Goal: Information Seeking & Learning: Learn about a topic

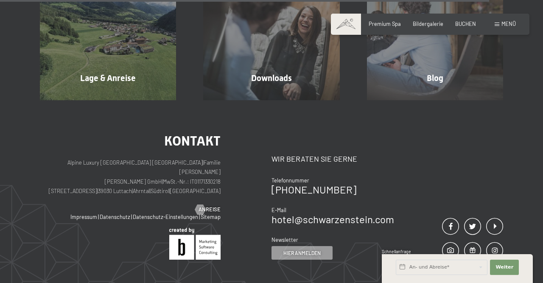
scroll to position [2293, 0]
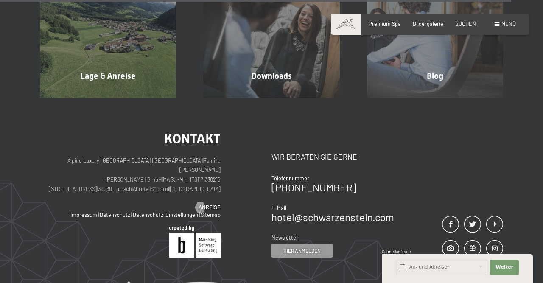
click at [503, 25] on span "Menü" at bounding box center [508, 23] width 14 height 7
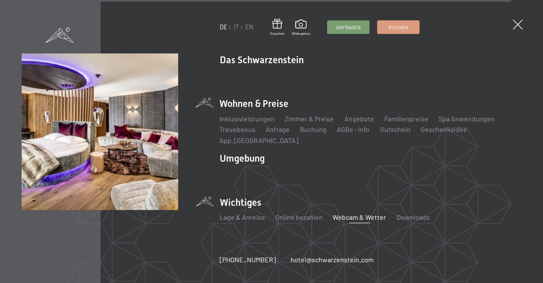
click at [263, 110] on li "Wohnen & Preise Inklusivleistungen Zimmer & Preise Liste Angebote Liste Familie…" at bounding box center [370, 121] width 301 height 48
click at [263, 122] on link "Inklusivleistungen" at bounding box center [247, 118] width 55 height 8
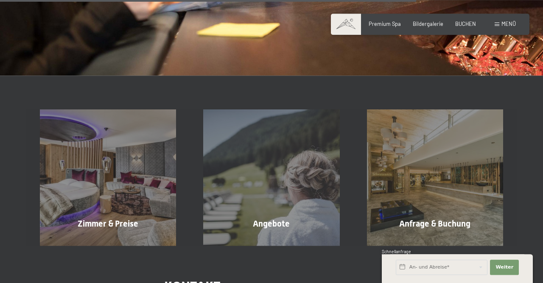
scroll to position [1058, 0]
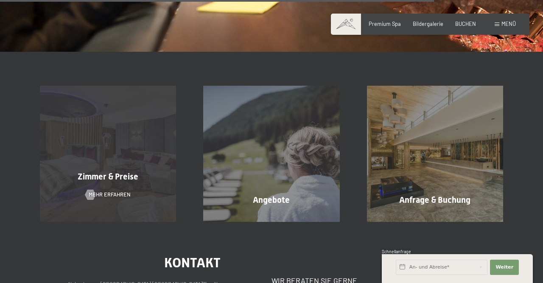
click at [162, 122] on div "Zimmer & Preise Mehr erfahren" at bounding box center [107, 154] width 163 height 136
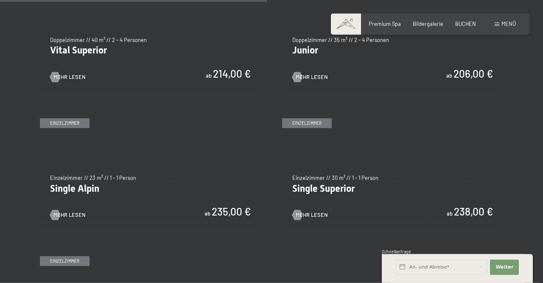
scroll to position [1058, 0]
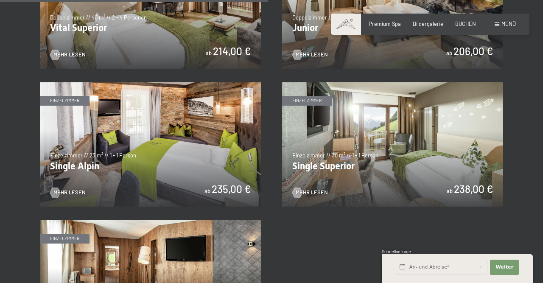
click at [142, 162] on img at bounding box center [150, 144] width 221 height 124
click at [335, 160] on img at bounding box center [392, 144] width 221 height 124
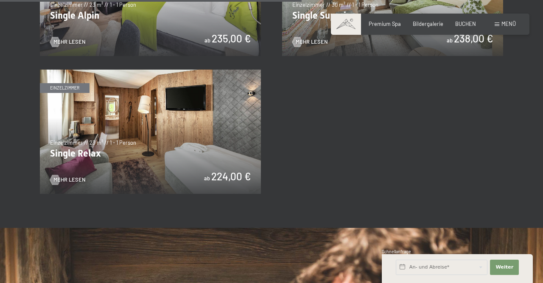
scroll to position [1191, 0]
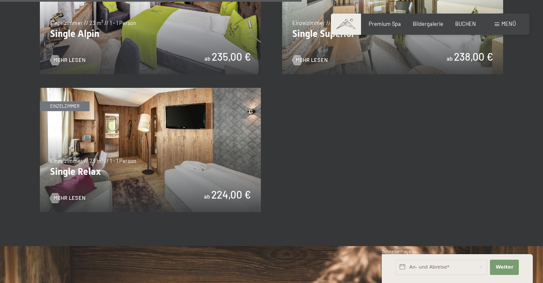
click at [194, 133] on img at bounding box center [150, 150] width 221 height 124
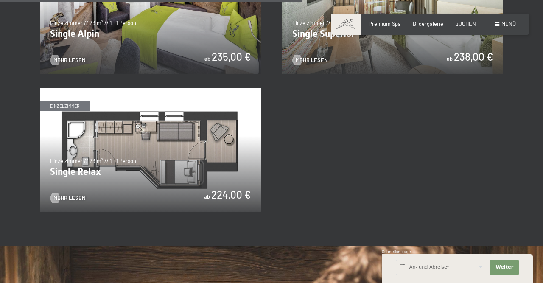
click at [159, 139] on img at bounding box center [150, 150] width 221 height 124
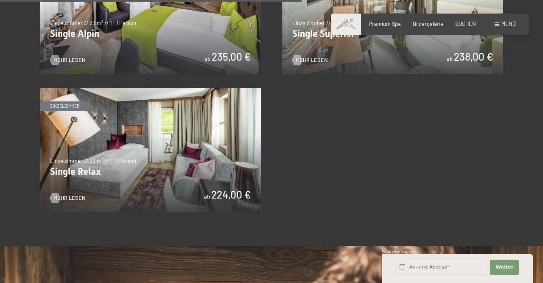
click at [155, 136] on img at bounding box center [150, 150] width 221 height 124
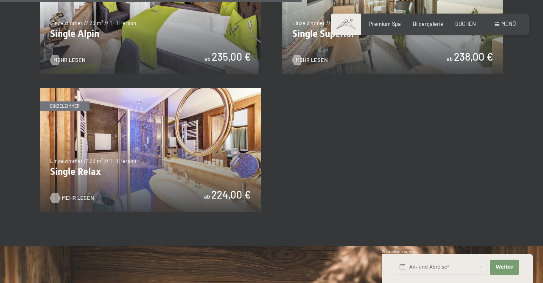
click at [67, 198] on span "Mehr Lesen" at bounding box center [78, 198] width 32 height 8
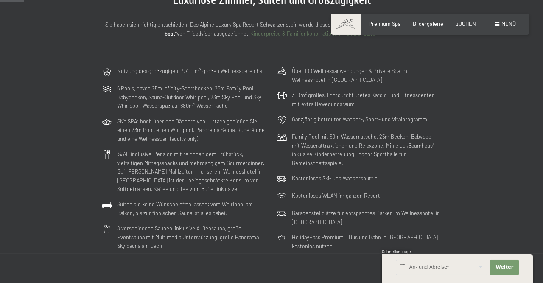
scroll to position [132, 0]
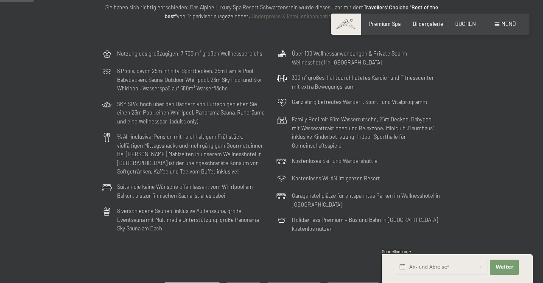
click at [503, 25] on span "Menü" at bounding box center [508, 23] width 14 height 7
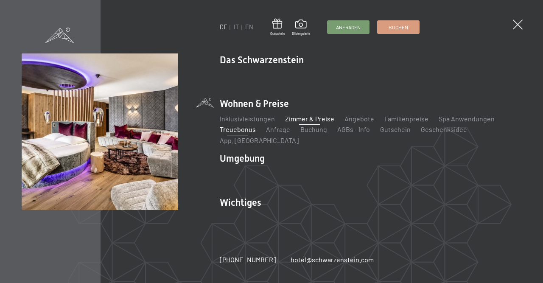
click at [236, 133] on link "Treuebonus" at bounding box center [238, 129] width 36 height 8
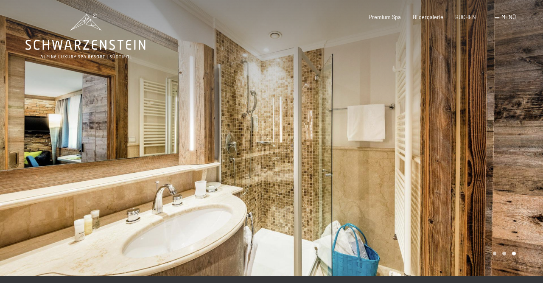
click at [520, 165] on div at bounding box center [406, 138] width 271 height 276
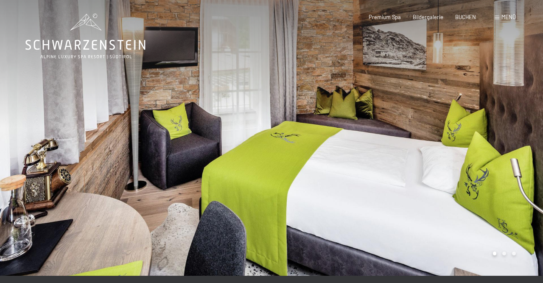
click at [520, 165] on div at bounding box center [406, 138] width 271 height 276
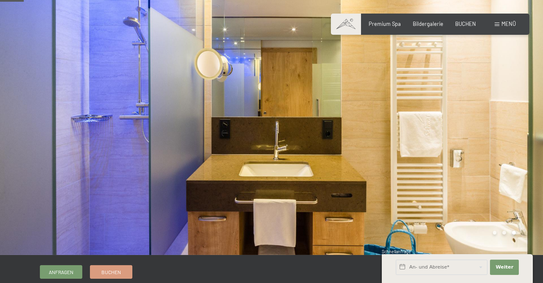
scroll to position [44, 0]
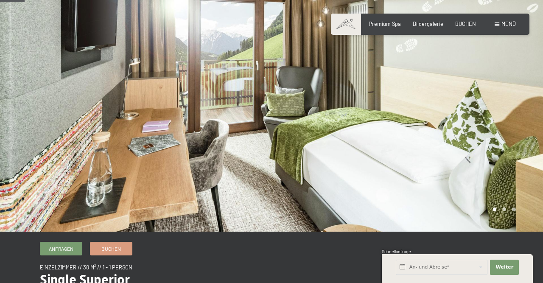
click at [499, 111] on div at bounding box center [406, 94] width 271 height 276
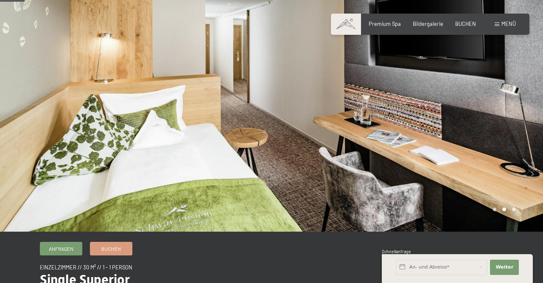
click at [499, 111] on div at bounding box center [406, 94] width 271 height 276
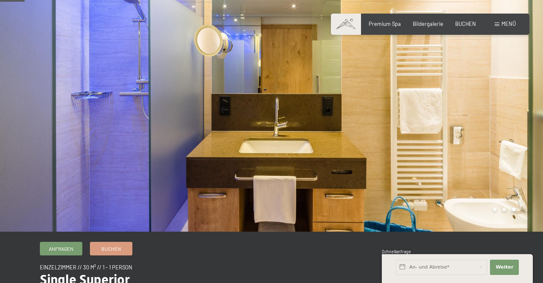
click at [498, 111] on div at bounding box center [406, 94] width 271 height 276
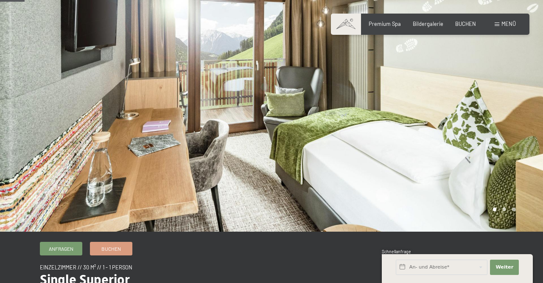
click at [498, 111] on div at bounding box center [406, 94] width 271 height 276
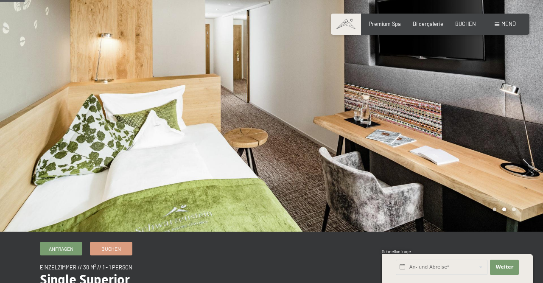
click at [498, 111] on div at bounding box center [406, 94] width 271 height 276
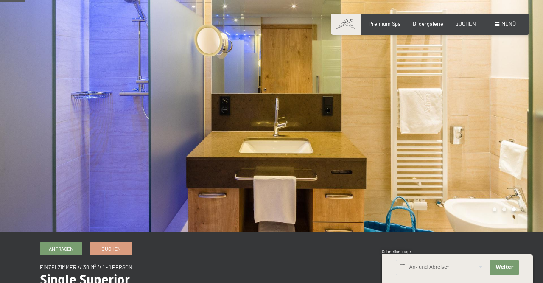
scroll to position [0, 0]
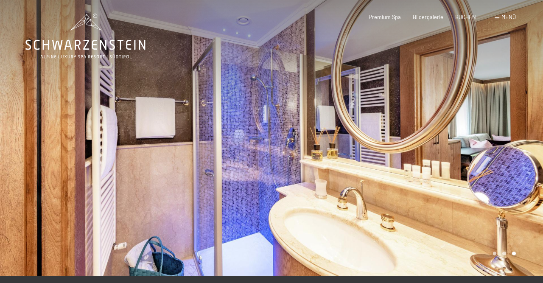
click at [514, 146] on div at bounding box center [406, 138] width 271 height 276
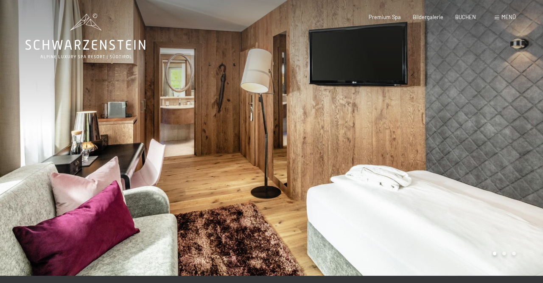
click at [513, 147] on div at bounding box center [406, 138] width 271 height 276
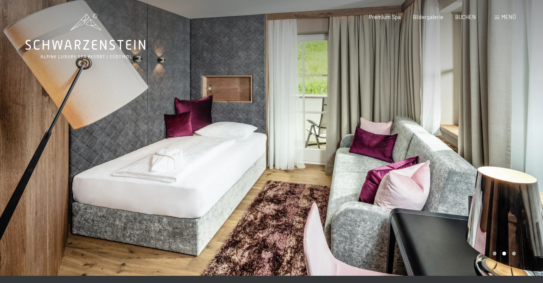
click at [517, 127] on div at bounding box center [406, 138] width 271 height 276
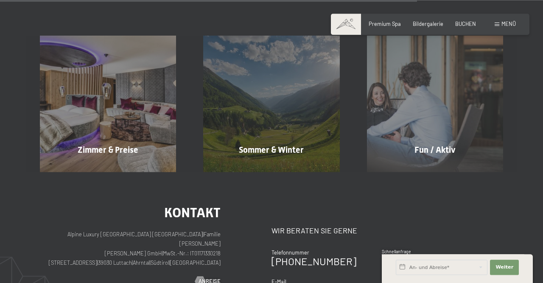
scroll to position [617, 0]
